Goal: Complete application form: Complete application form

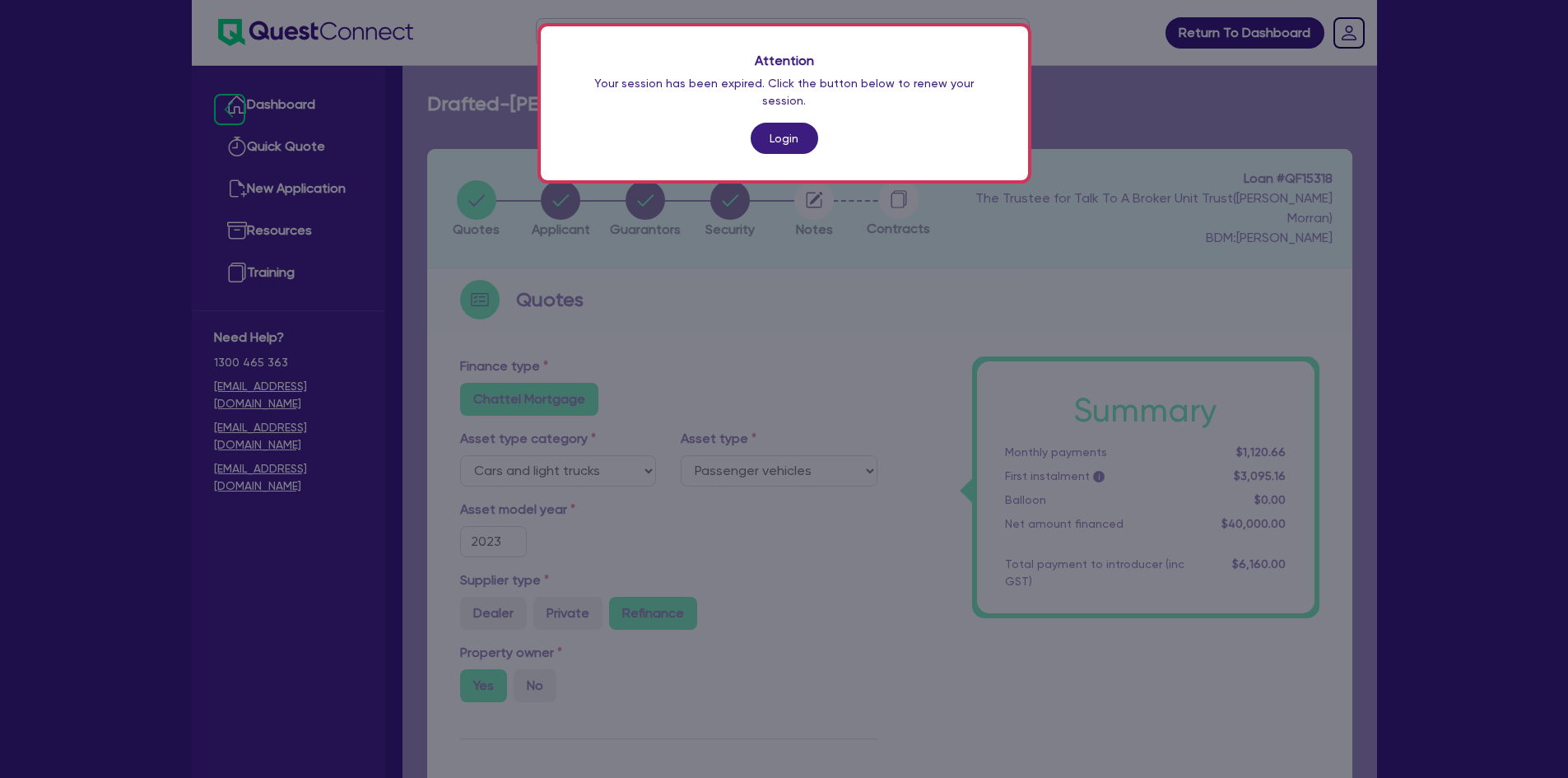
select select "CARS_AND_LIGHT_TRUCKS"
select select "PASSENGER_VEHICLES"
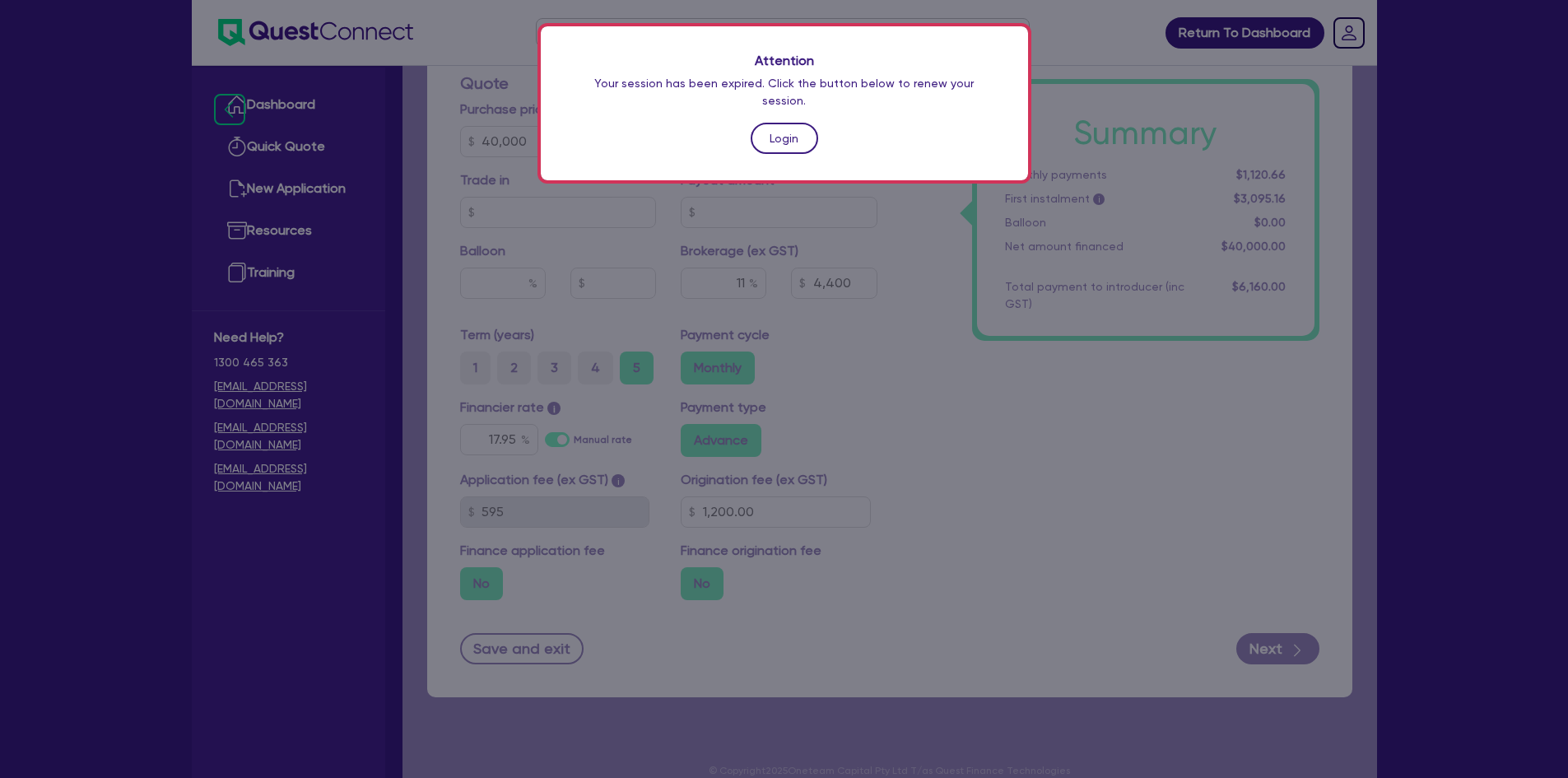
click at [786, 122] on link "Login" at bounding box center [784, 138] width 68 height 32
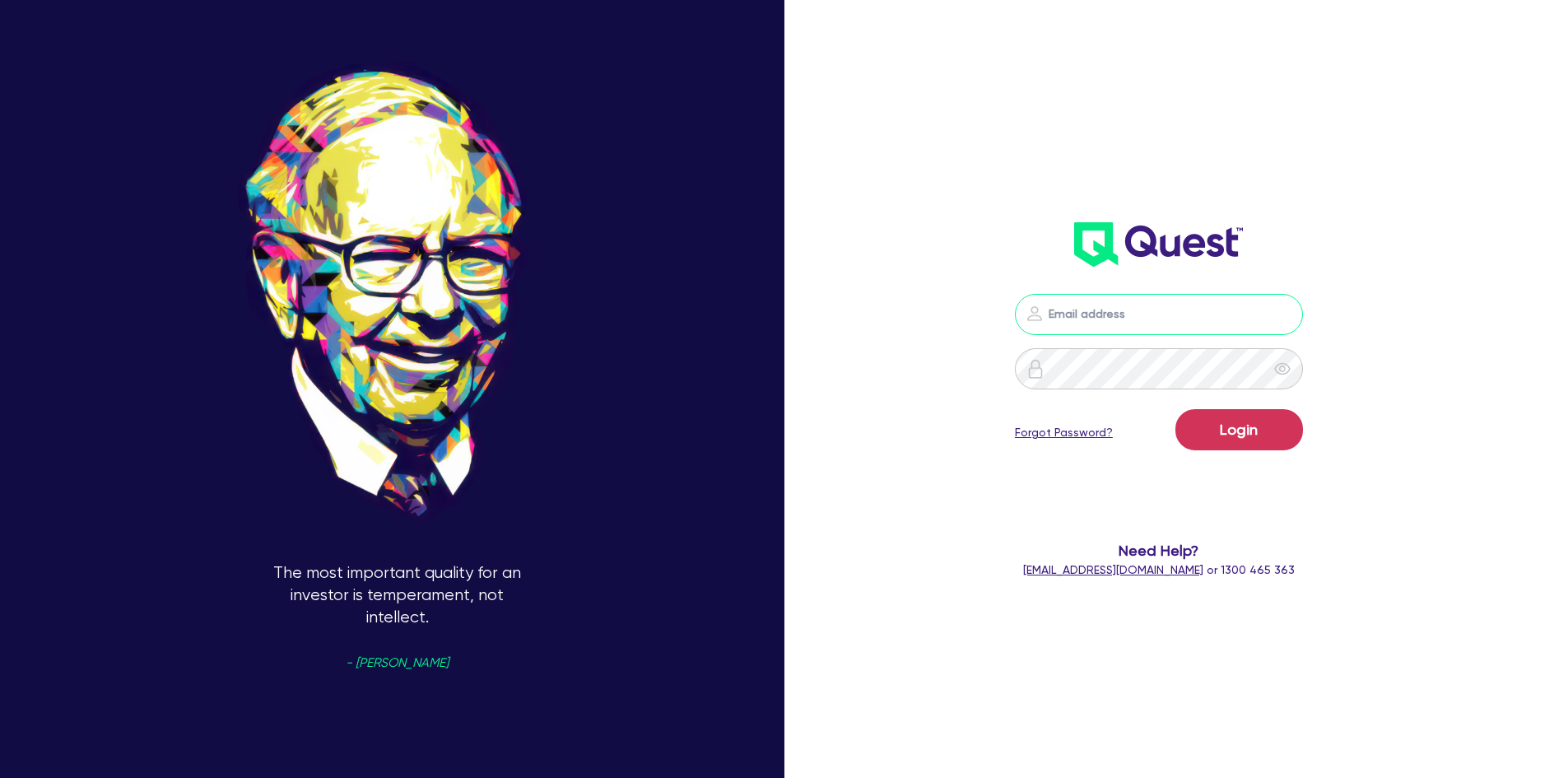
click at [1081, 328] on input "email" at bounding box center [1158, 315] width 288 height 41
type input "[PERSON_NAME][EMAIL_ADDRESS][DOMAIN_NAME]"
click at [1239, 435] on button "Login" at bounding box center [1239, 429] width 128 height 41
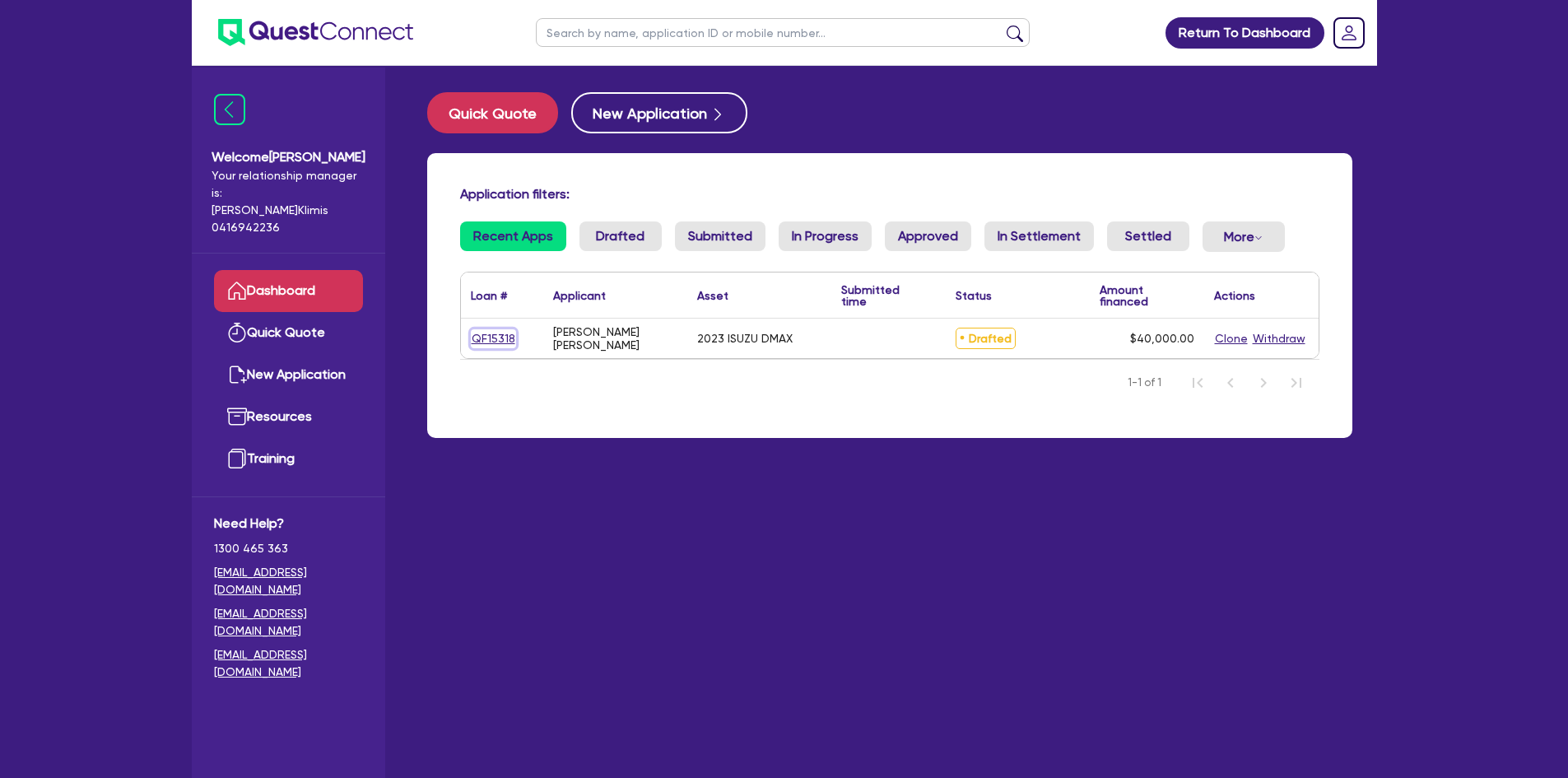
click at [499, 337] on link "QF15318" at bounding box center [493, 338] width 45 height 19
select select "CARS_AND_LIGHT_TRUCKS"
select select "PASSENGER_VEHICLES"
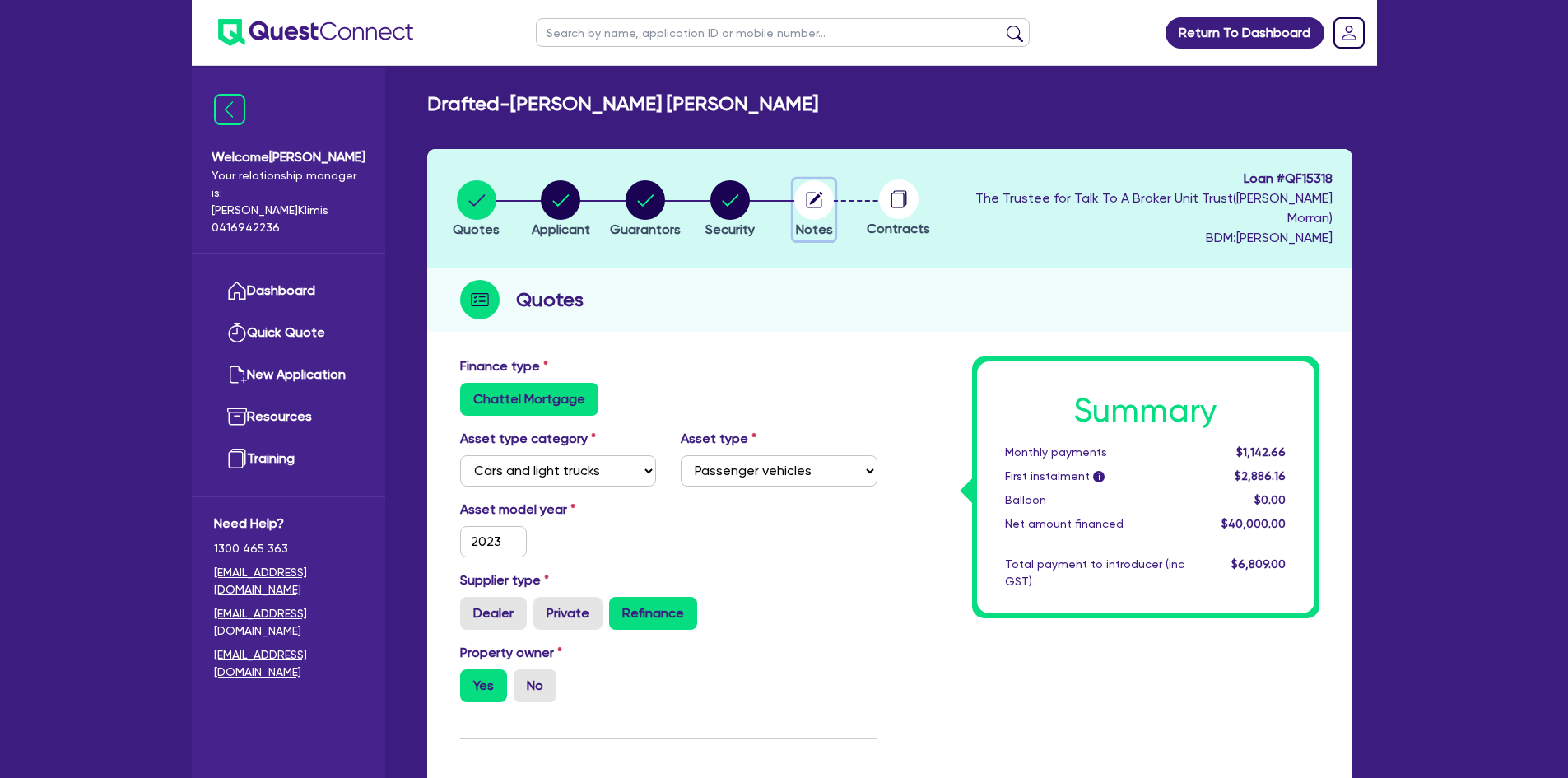
click at [823, 192] on icon "button" at bounding box center [816, 198] width 13 height 13
select select "Quest Finance - Own Book"
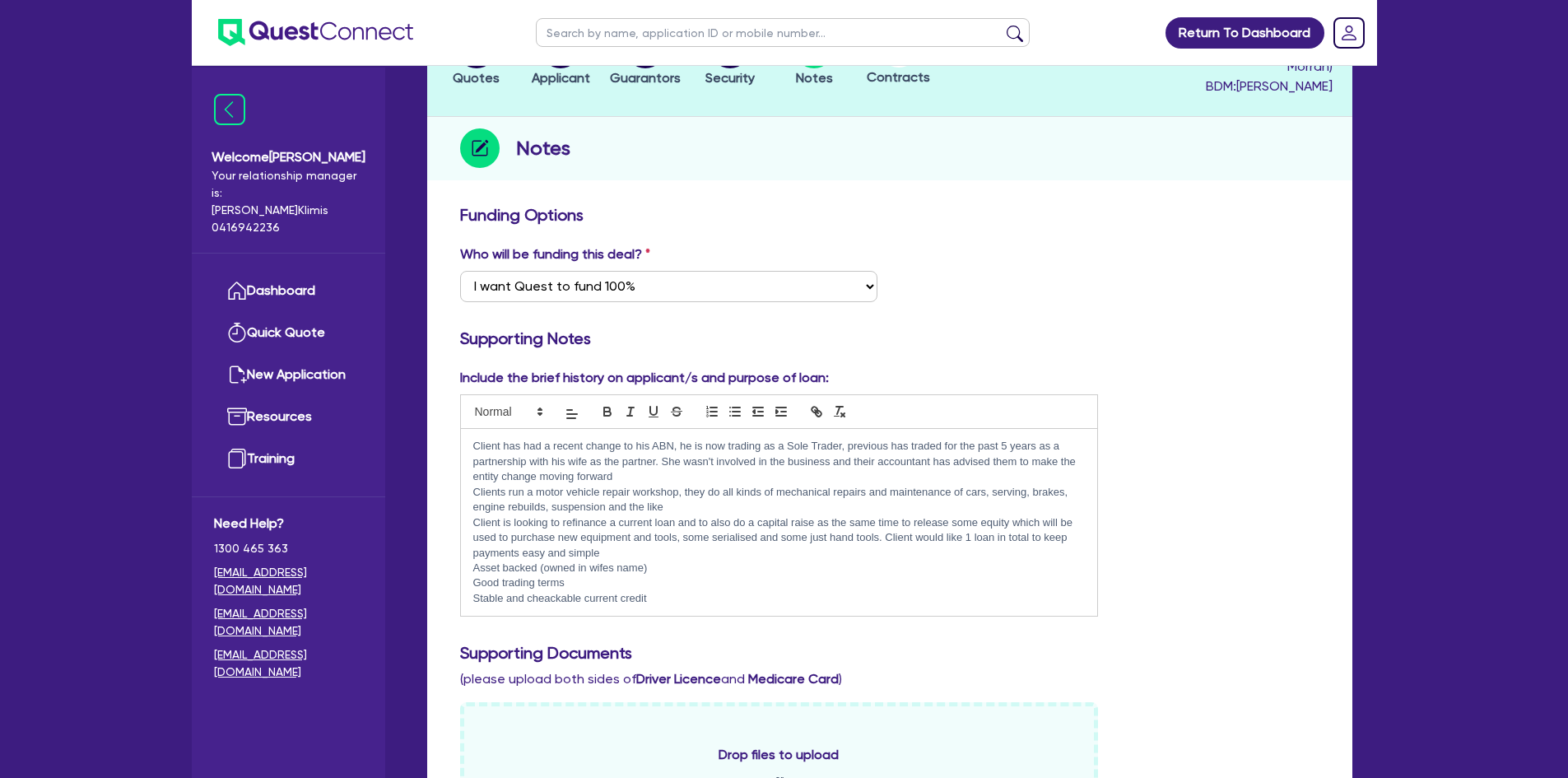
scroll to position [82, 0]
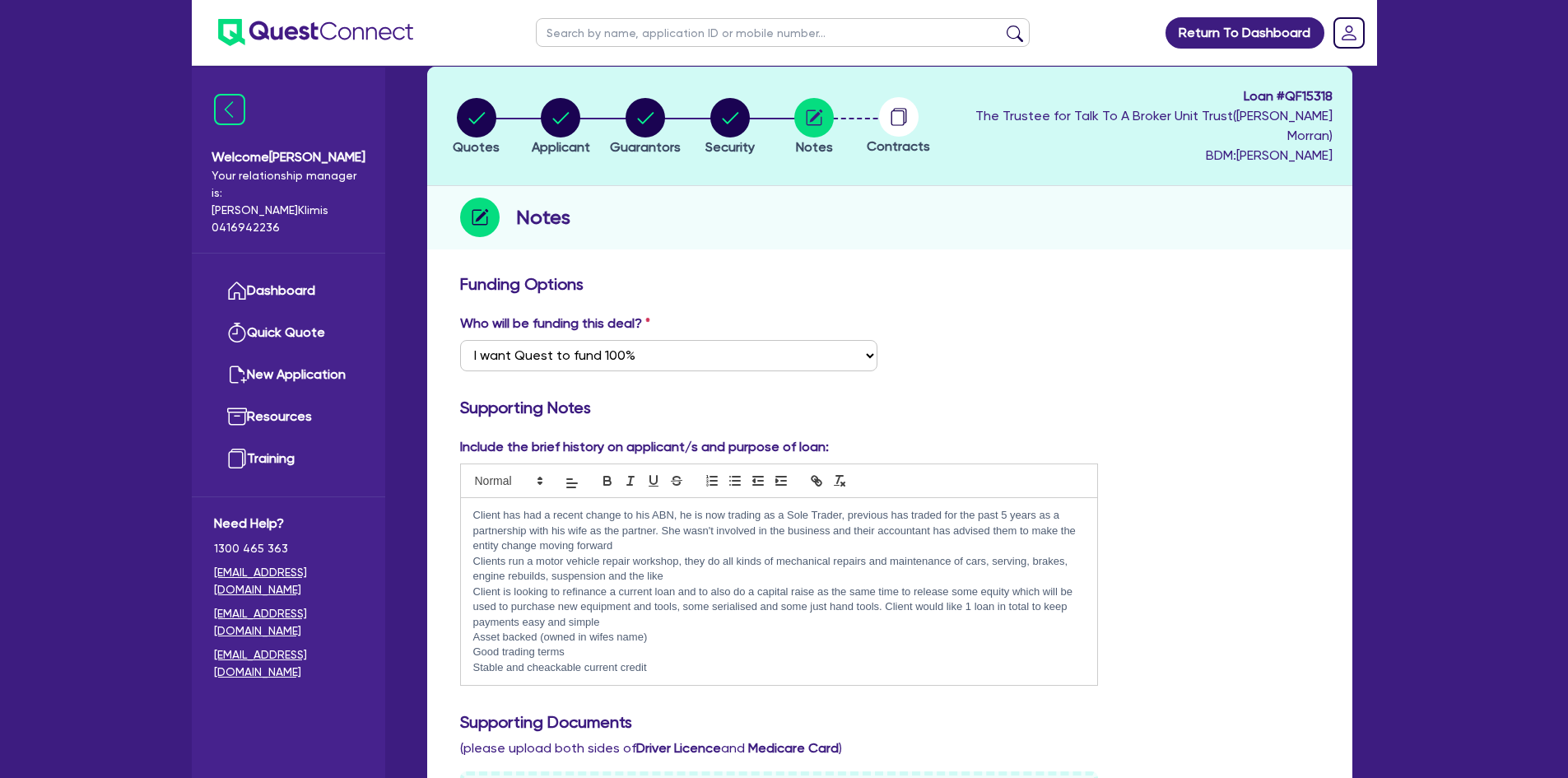
drag, startPoint x: 472, startPoint y: 491, endPoint x: 514, endPoint y: 500, distance: 43.0
click at [477, 508] on p "Client has had a recent change to his ABN, he is now trading as a Sole Trader, …" at bounding box center [779, 530] width 612 height 45
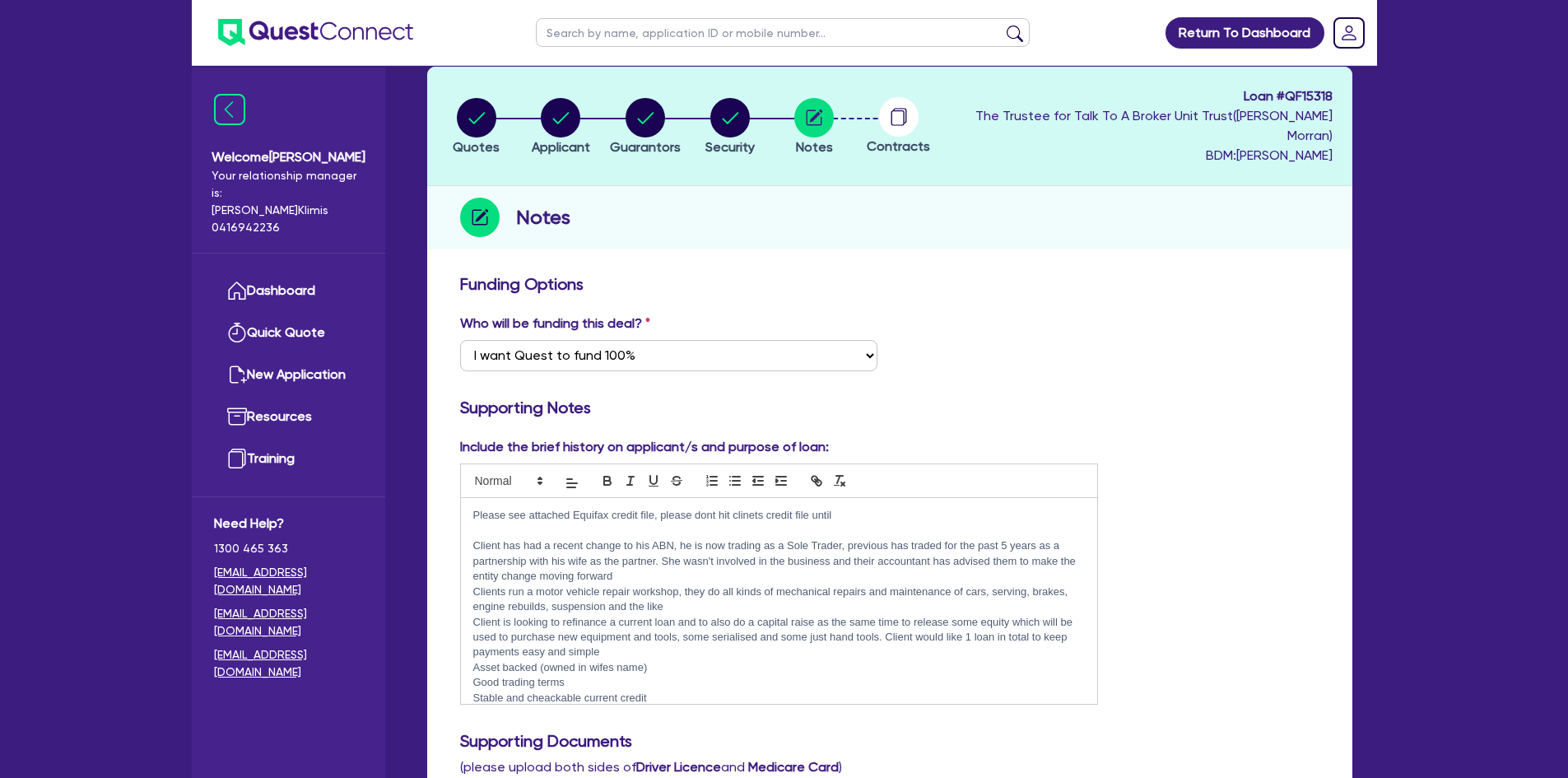
click at [706, 508] on p "Please see attached Equifax credit file, please dont hit clinets credit file un…" at bounding box center [779, 515] width 612 height 15
click at [849, 508] on p "Please see attached Equifax credit file, please don't hit clients credit file u…" at bounding box center [779, 515] width 612 height 15
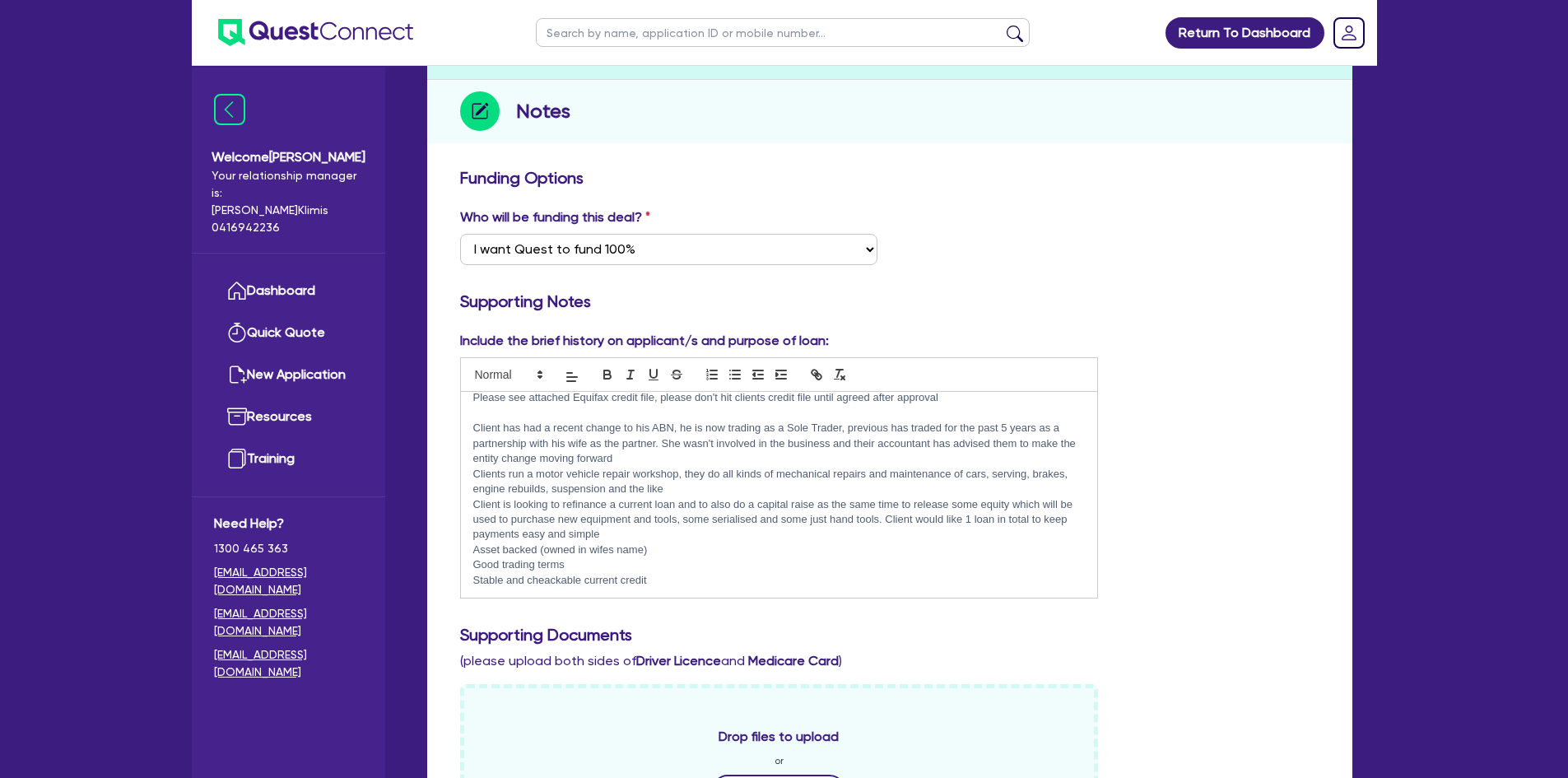
scroll to position [165, 0]
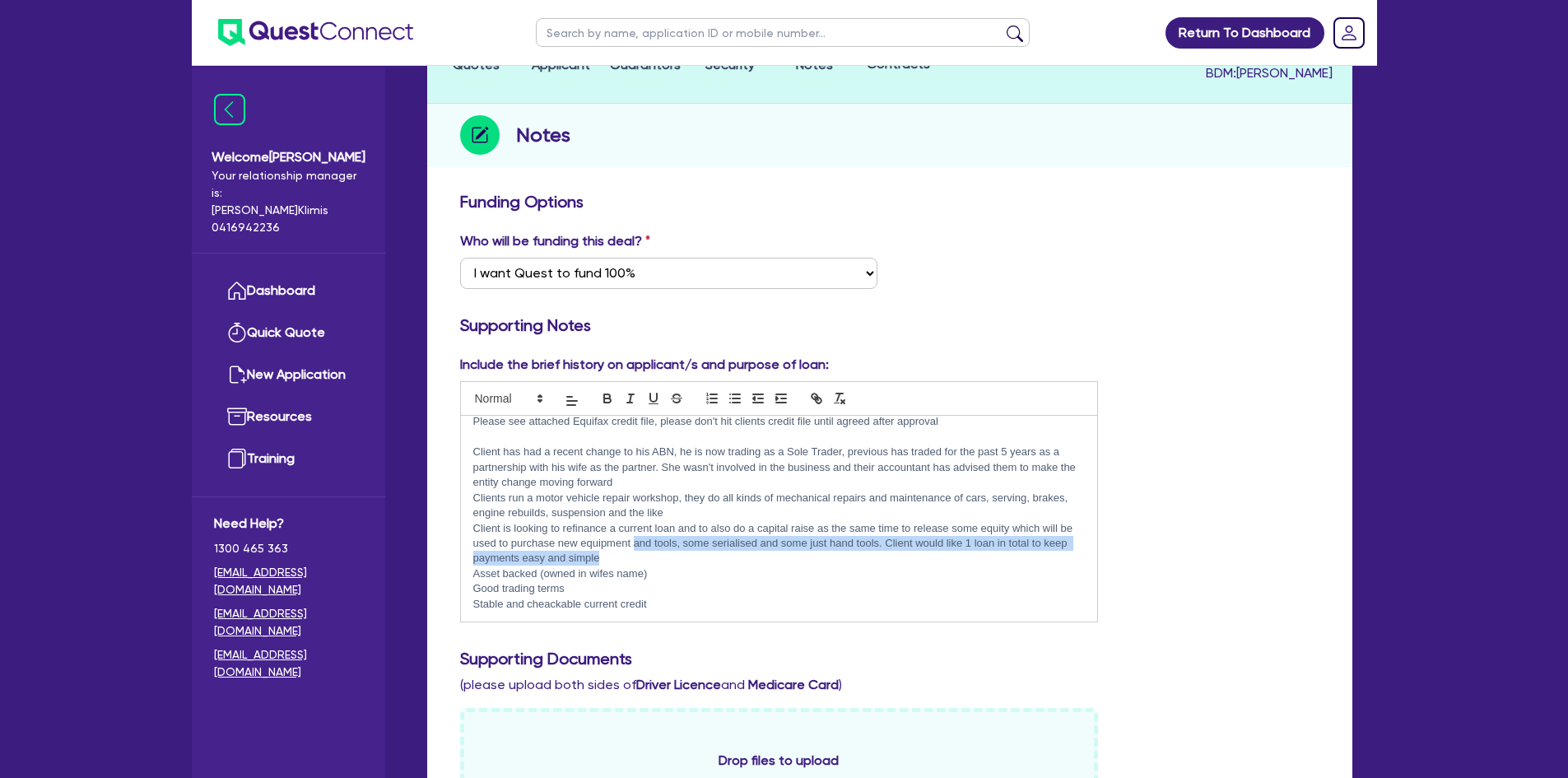
click at [633, 531] on p "Client is looking to refinance a current loan and to also do a capital raise as…" at bounding box center [779, 544] width 612 height 45
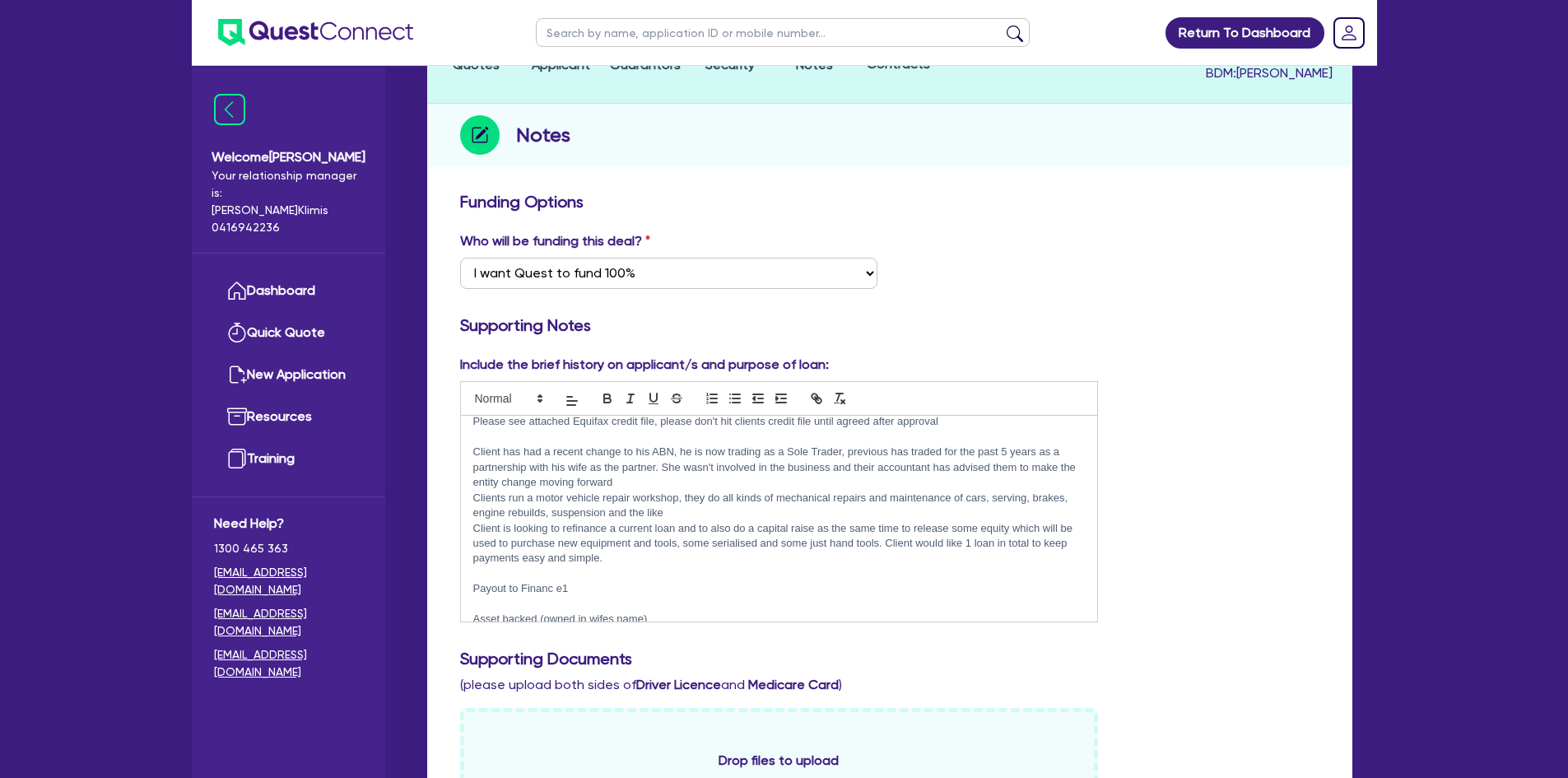
click at [557, 582] on p "Payout to Financ e1" at bounding box center [779, 589] width 612 height 15
drag, startPoint x: 558, startPoint y: 564, endPoint x: 574, endPoint y: 559, distance: 16.8
click at [556, 582] on p "Payout to Financ e1" at bounding box center [779, 589] width 612 height 15
click at [572, 582] on p "Payout to Financ e1" at bounding box center [779, 589] width 612 height 15
drag, startPoint x: 553, startPoint y: 572, endPoint x: 583, endPoint y: 555, distance: 34.5
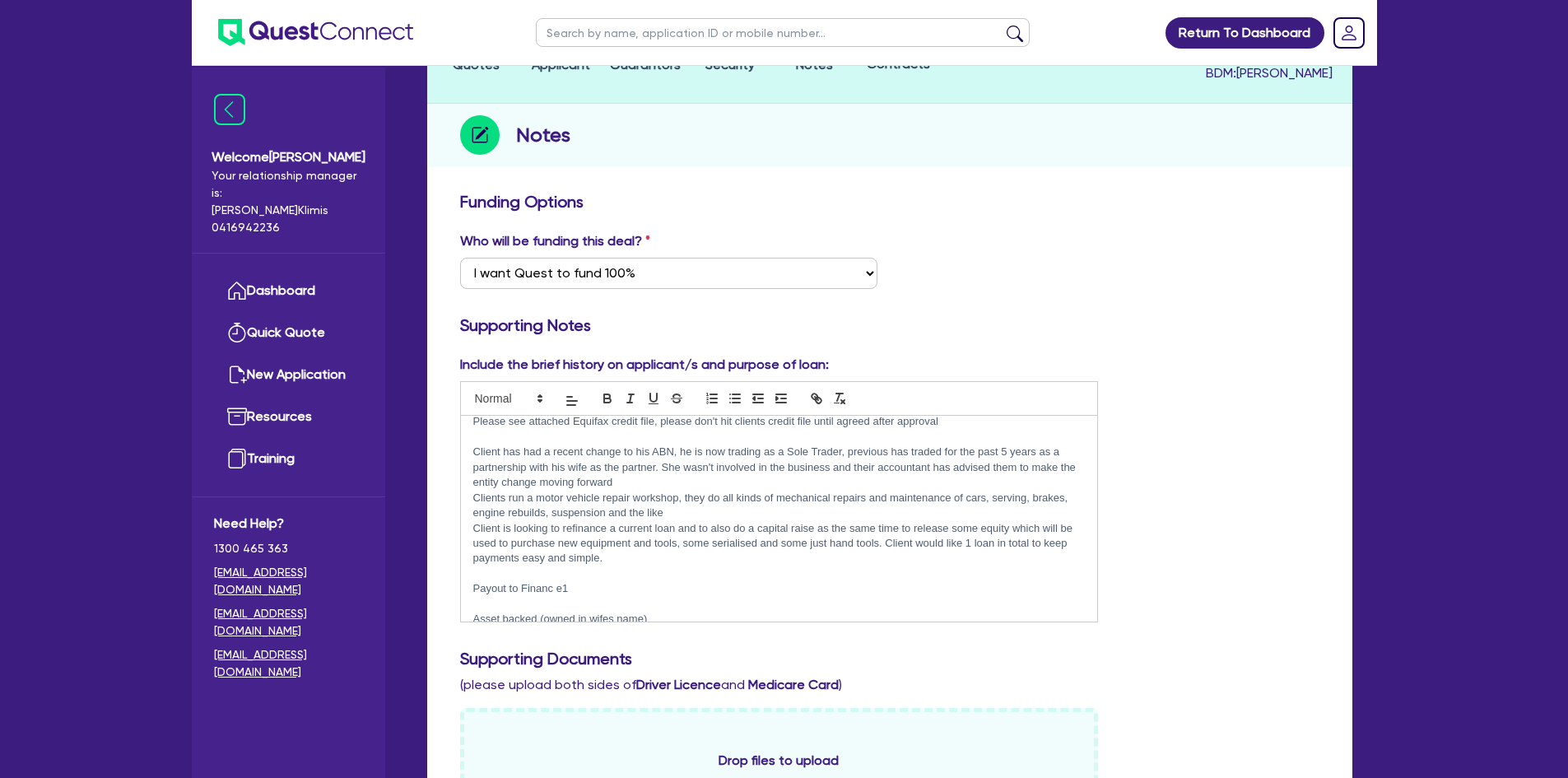
click at [558, 582] on p "Payout to Financ e1" at bounding box center [779, 589] width 612 height 15
click at [662, 596] on p "Balance to client for additional tools" at bounding box center [779, 604] width 612 height 15
drag, startPoint x: 701, startPoint y: 584, endPoint x: 802, endPoint y: 584, distance: 101.0
click at [802, 596] on p "Balance to client for additional tools, equipmnet and marketing." at bounding box center [779, 604] width 612 height 15
click at [798, 582] on p "Payout to Finance 1 = $24637.49" at bounding box center [779, 589] width 612 height 15
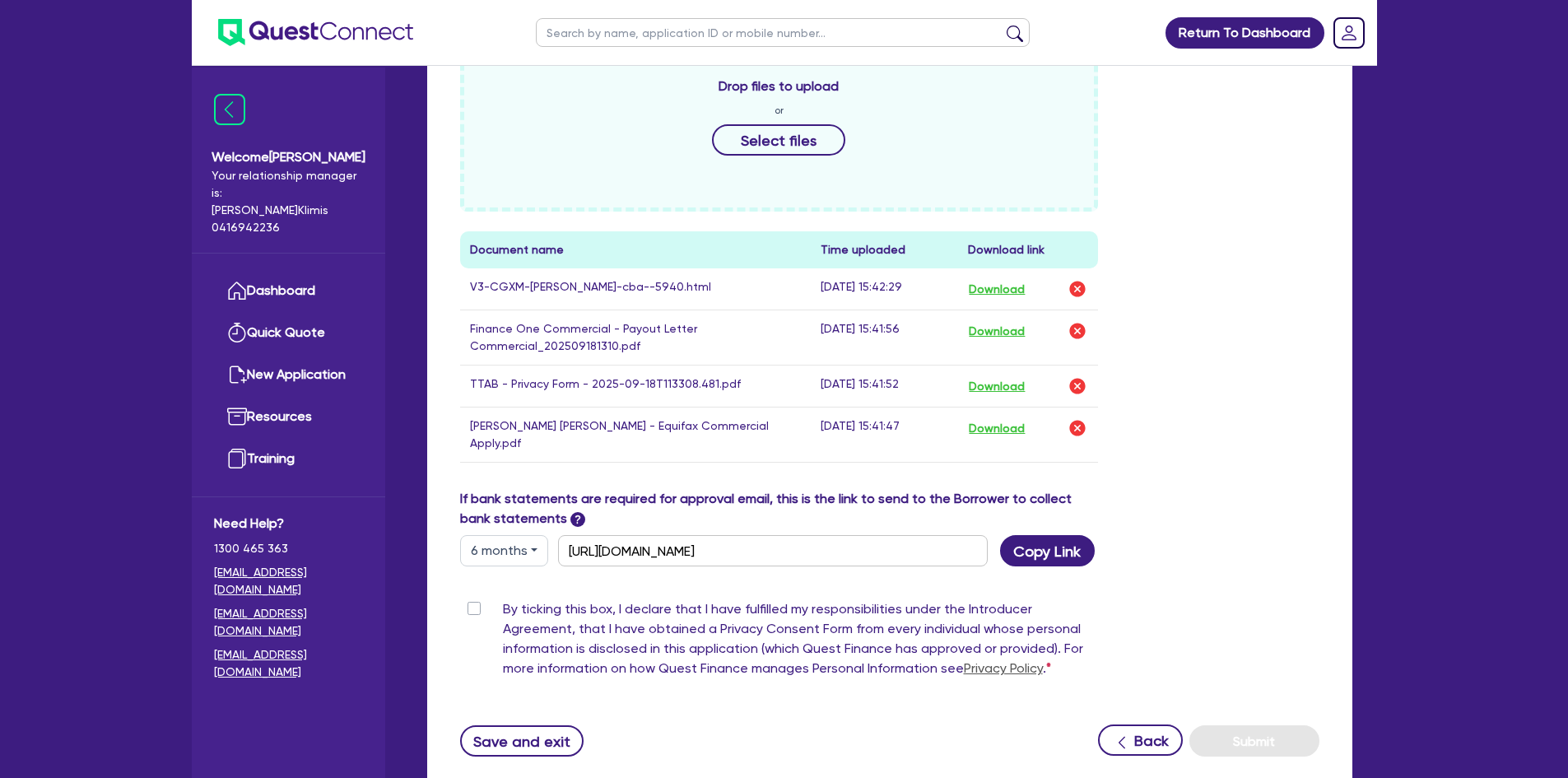
scroll to position [906, 0]
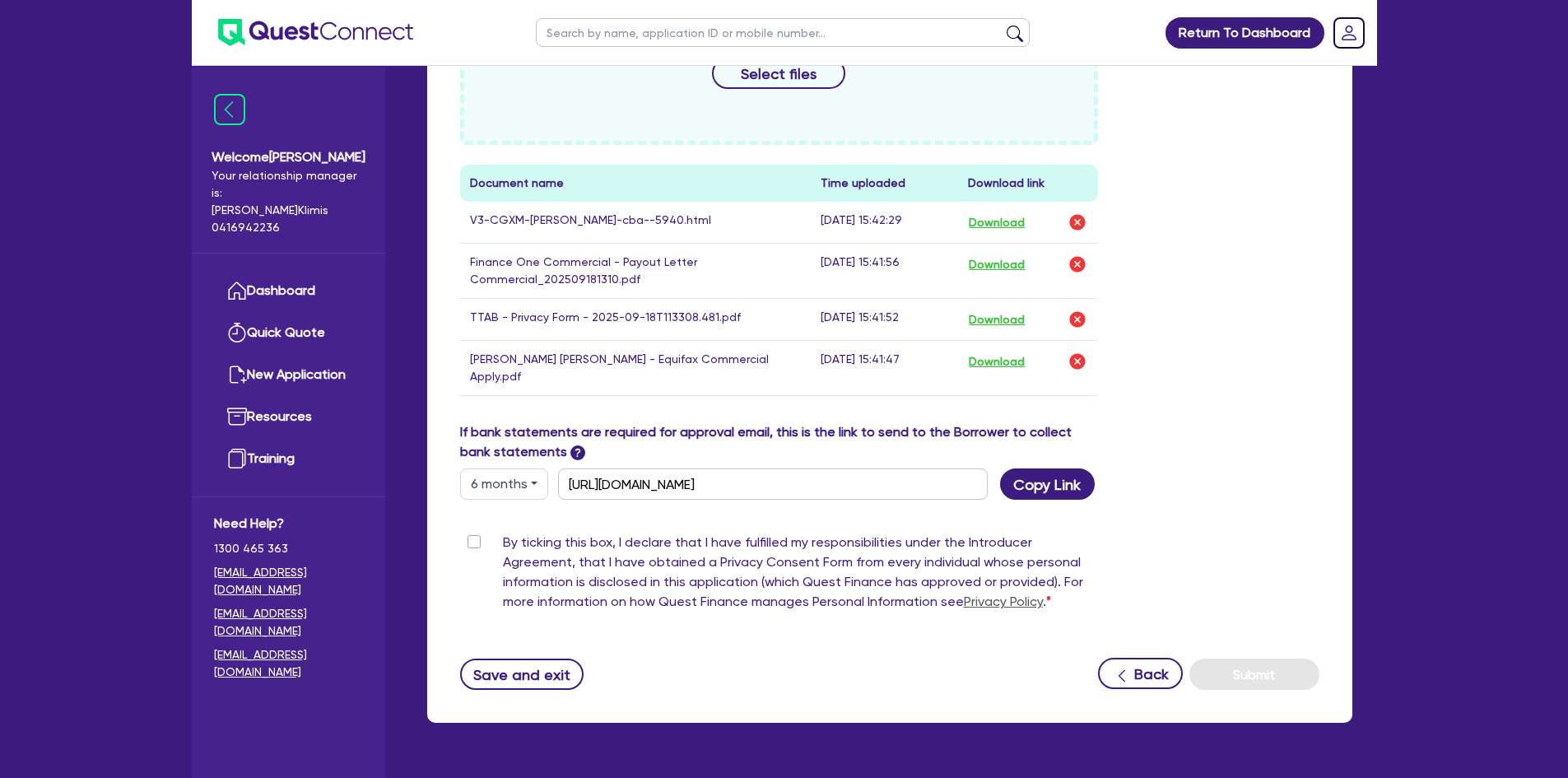
click at [503, 533] on label "By ticking this box, I declare that I have fulfilled my responsibilities under …" at bounding box center [801, 575] width 596 height 85
click at [470, 533] on input "By ticking this box, I declare that I have fulfilled my responsibilities under …" at bounding box center [466, 541] width 13 height 16
checkbox input "true"
click at [1254, 659] on button "Submit" at bounding box center [1254, 675] width 130 height 32
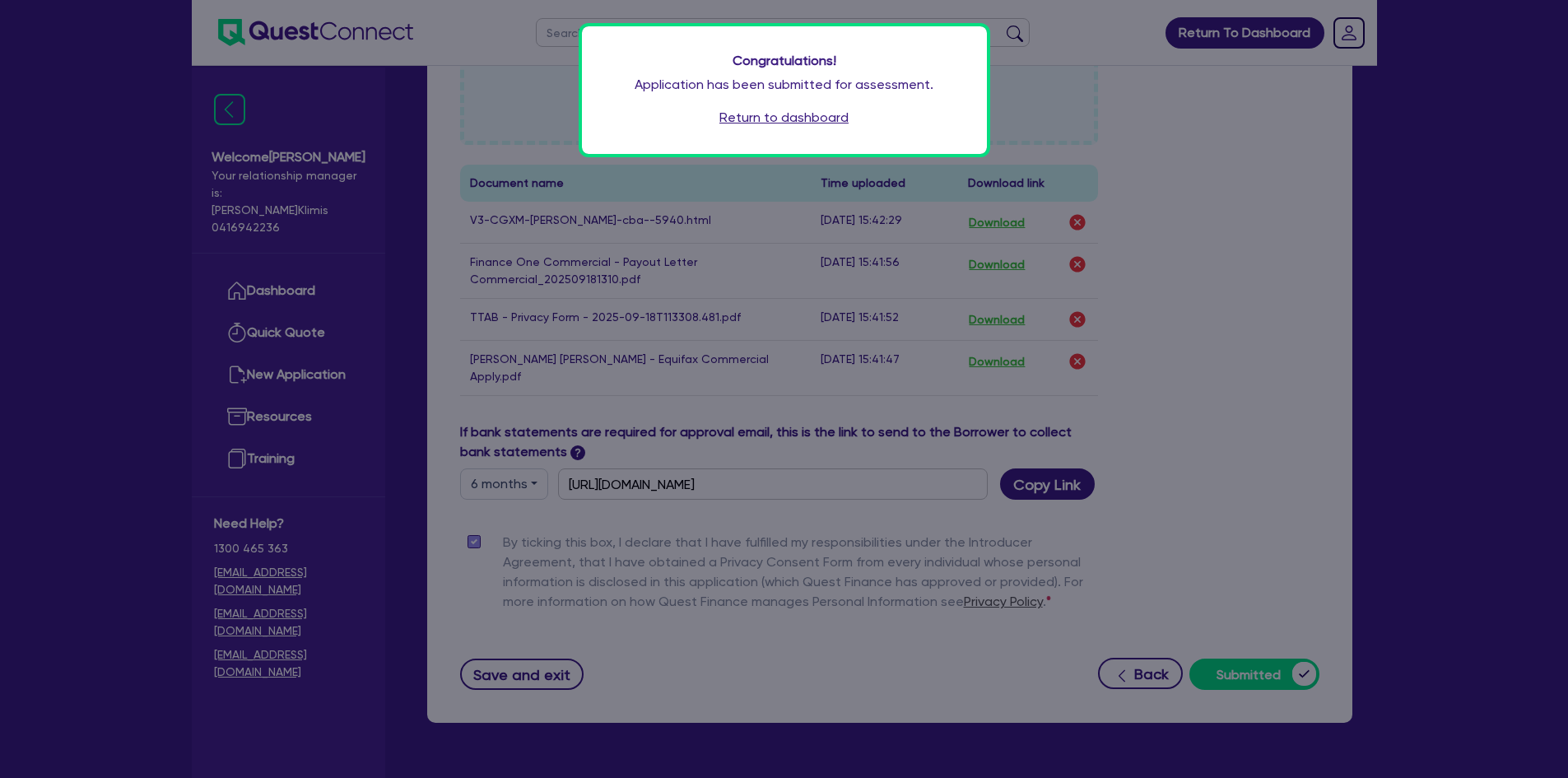
click at [753, 110] on link "Return to dashboard" at bounding box center [784, 117] width 129 height 19
